Goal: Information Seeking & Learning: Stay updated

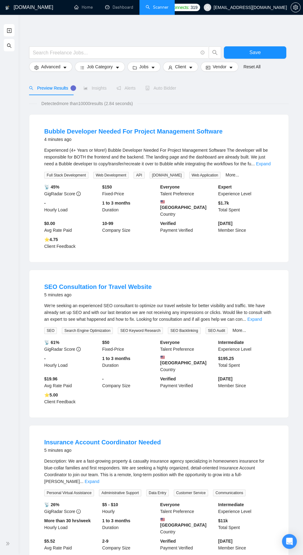
click at [117, 7] on link "Dashboard" at bounding box center [119, 7] width 28 height 5
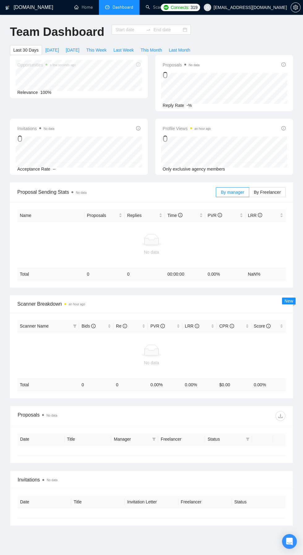
type input "[DATE]"
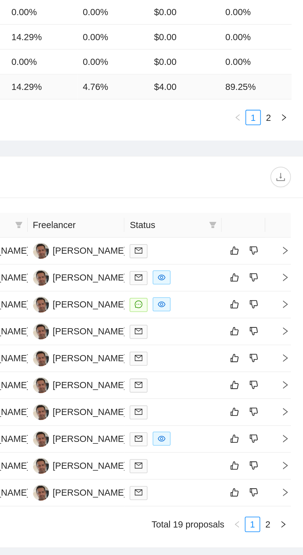
scroll to position [157, 0]
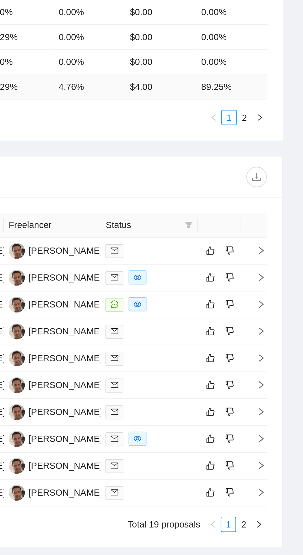
click at [274, 429] on link "2" at bounding box center [274, 432] width 7 height 7
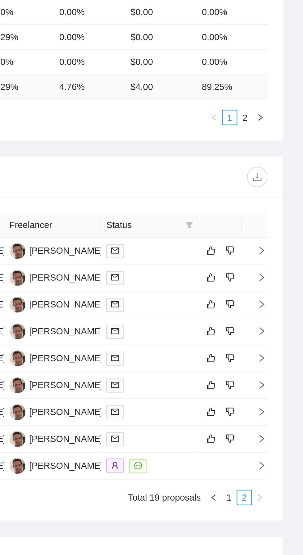
scroll to position [144, 0]
click at [267, 429] on link "1" at bounding box center [267, 432] width 7 height 7
